Goal: Task Accomplishment & Management: Manage account settings

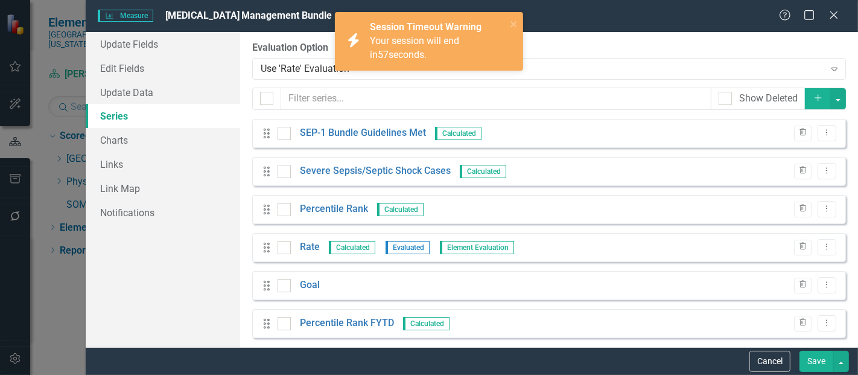
click at [815, 361] on button "Save" at bounding box center [816, 360] width 34 height 21
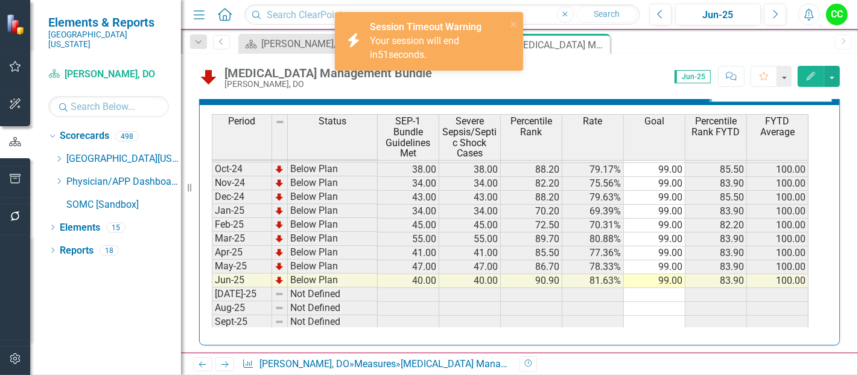
scroll to position [373, 0]
click at [806, 72] on icon "Edit" at bounding box center [810, 76] width 11 height 8
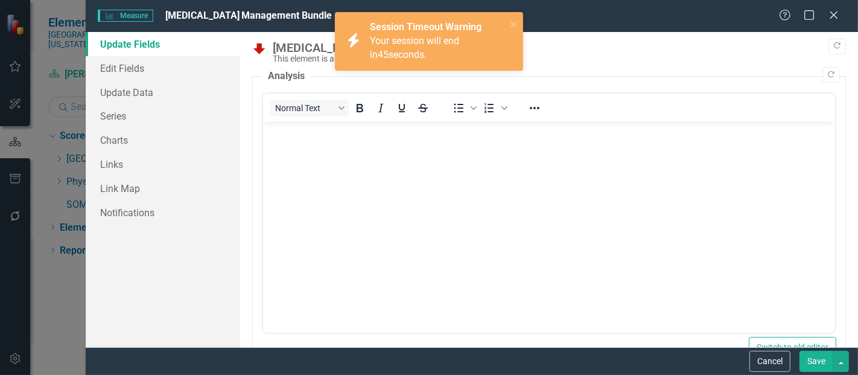
scroll to position [0, 0]
click at [121, 115] on link "Series" at bounding box center [163, 116] width 154 height 24
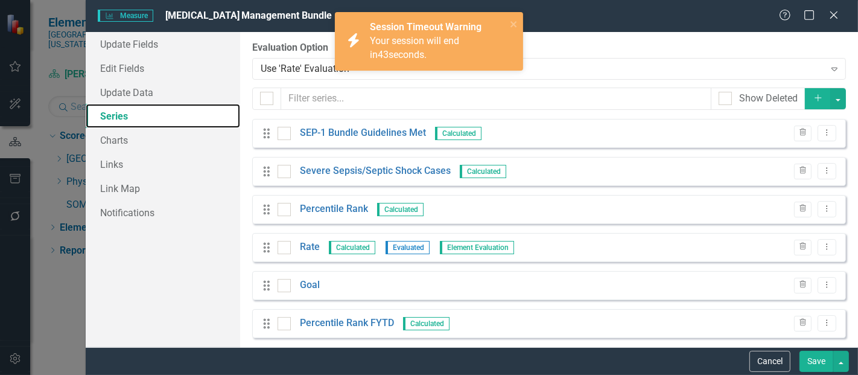
scroll to position [46, 0]
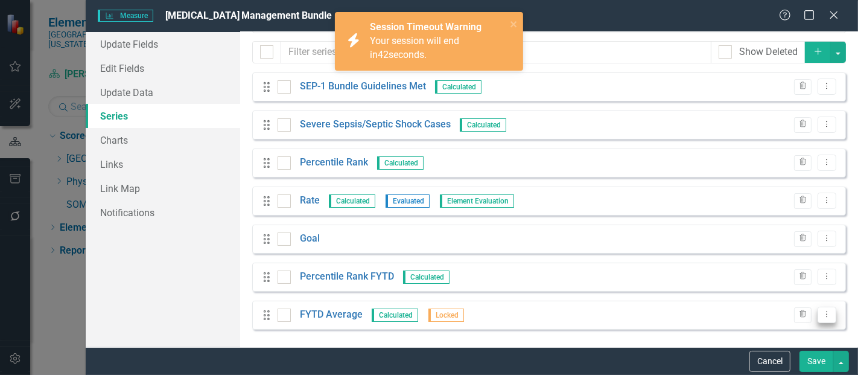
click at [821, 317] on icon "Dropdown Menu" at bounding box center [826, 314] width 10 height 8
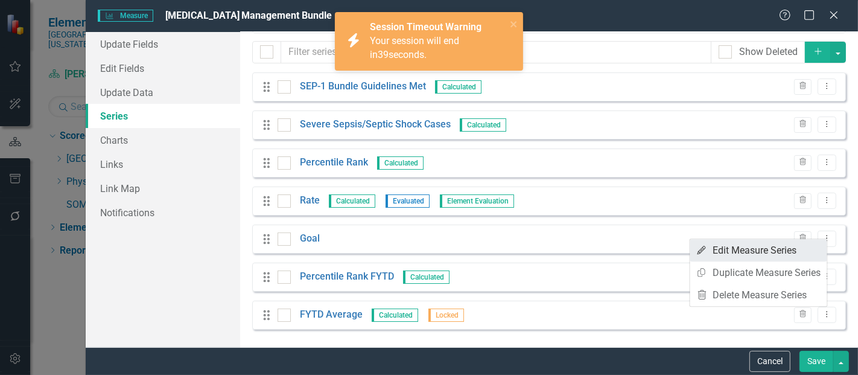
click at [756, 256] on link "Edit Edit Measure Series" at bounding box center [758, 250] width 137 height 22
